Goal: Task Accomplishment & Management: Use online tool/utility

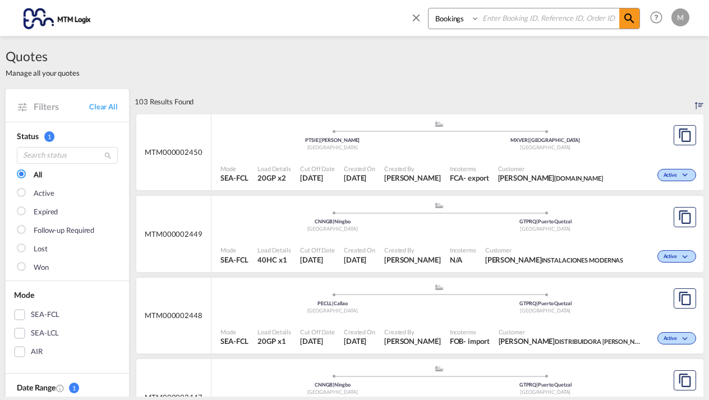
select select "Quotes"
click at [503, 17] on input at bounding box center [549, 18] width 140 height 20
type input "MTM000002388"
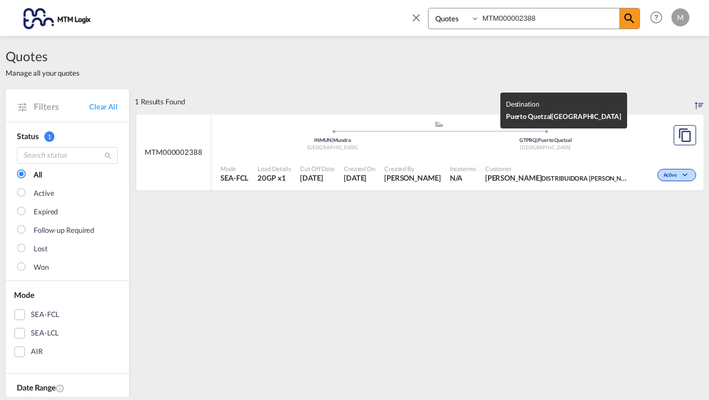
click at [612, 145] on div "[GEOGRAPHIC_DATA]" at bounding box center [545, 147] width 213 height 7
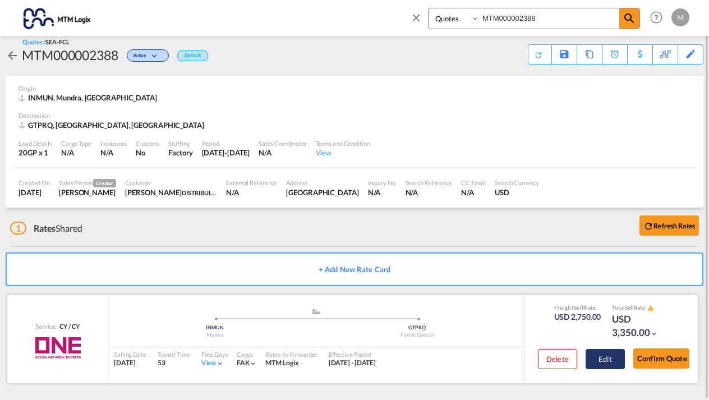
click at [608, 355] on button "Edit" at bounding box center [604, 359] width 39 height 20
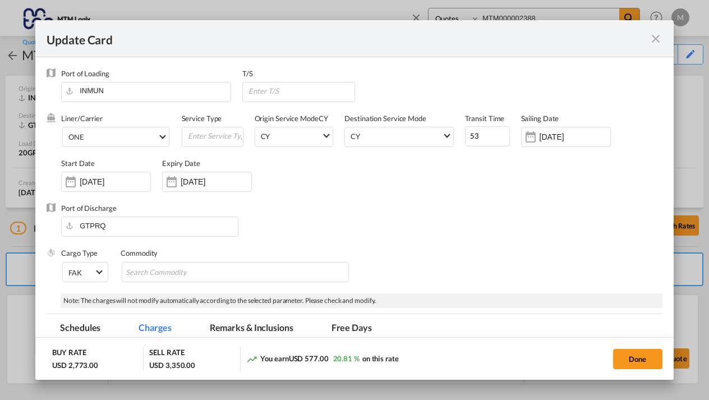
select select "per container"
select select "per B/L"
select select "per container"
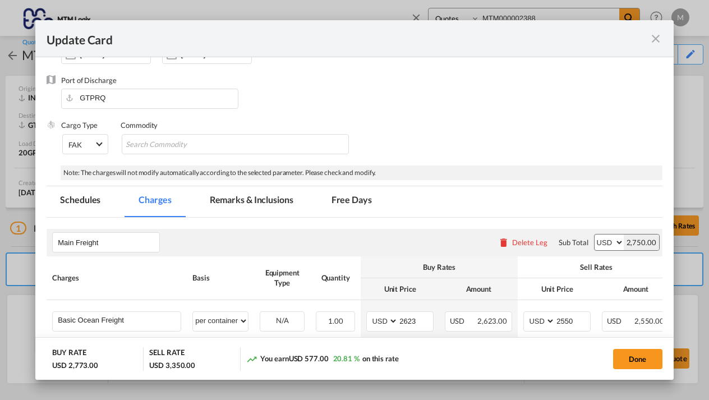
scroll to position [163, 0]
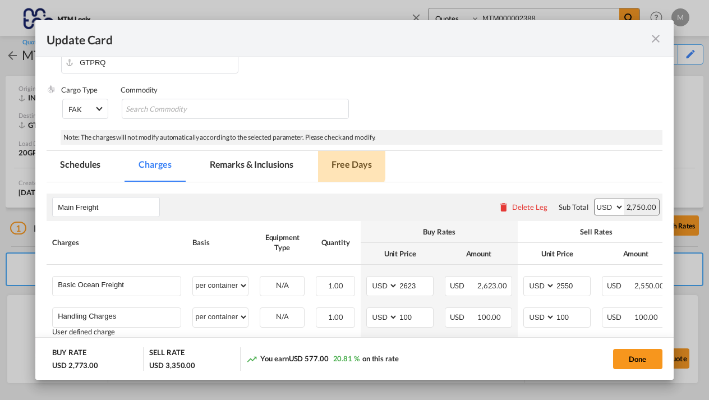
click at [341, 163] on md-tab-item "Free Days" at bounding box center [351, 166] width 67 height 31
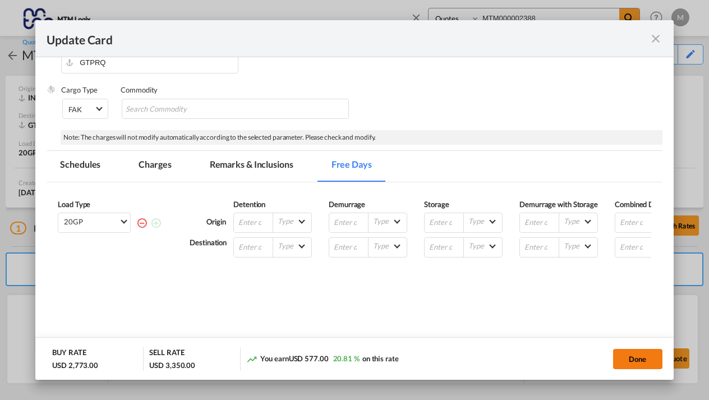
click at [637, 361] on button "Done" at bounding box center [637, 359] width 49 height 20
type input "[DATE]"
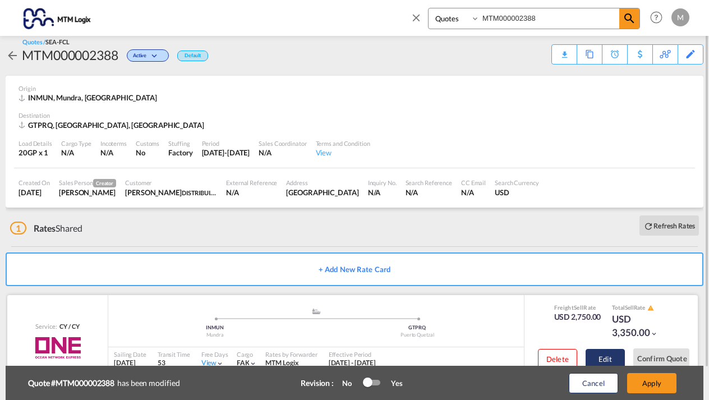
click at [611, 357] on button "Edit" at bounding box center [604, 359] width 39 height 20
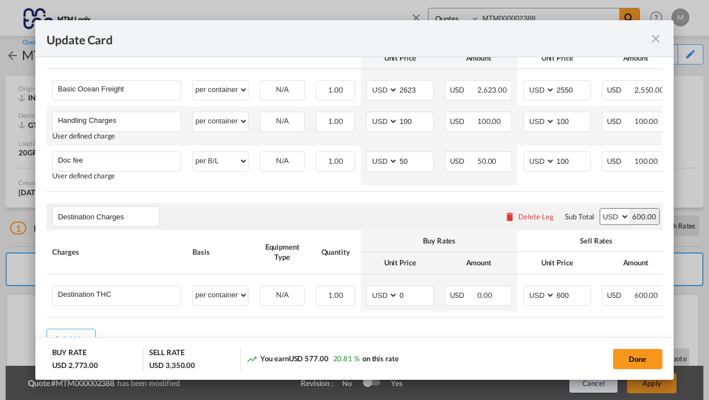
scroll to position [361, 0]
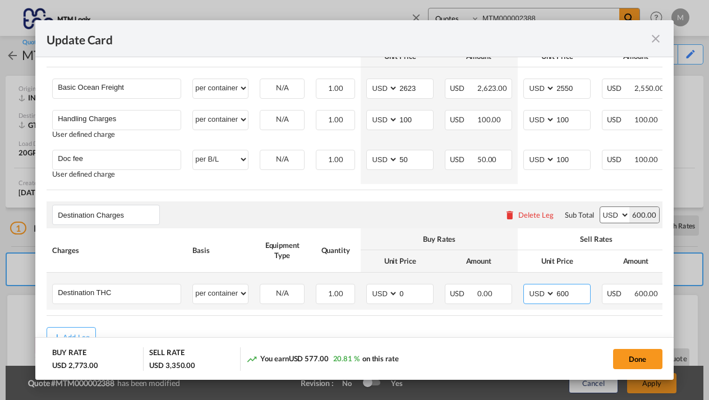
click at [576, 295] on input "600" at bounding box center [572, 292] width 35 height 17
type input "6"
type input "5"
type input "600"
